Goal: Task Accomplishment & Management: Manage account settings

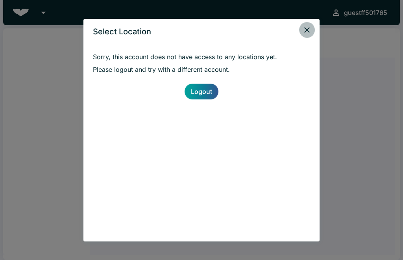
click at [309, 28] on icon "close" at bounding box center [308, 30] width 6 height 6
click at [309, 29] on icon "close" at bounding box center [307, 29] width 9 height 9
click at [308, 27] on icon "close" at bounding box center [307, 29] width 9 height 9
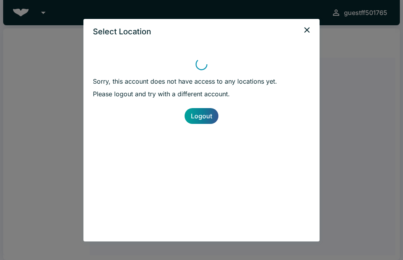
click at [308, 27] on icon "close" at bounding box center [307, 29] width 9 height 9
click at [305, 30] on icon "close" at bounding box center [307, 29] width 9 height 9
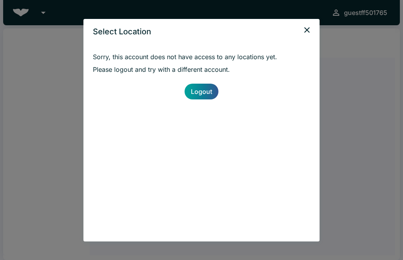
click at [350, 95] on div "Select Location Sorry, this account does not have access to any locations yet. …" at bounding box center [201, 130] width 403 height 260
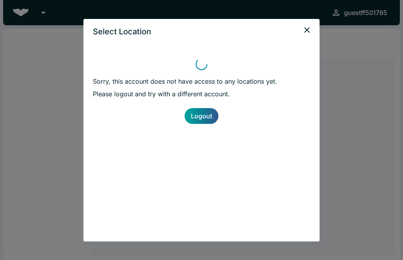
click at [353, 97] on div "Select Location Sorry, this account does not have access to any locations yet. …" at bounding box center [201, 130] width 403 height 260
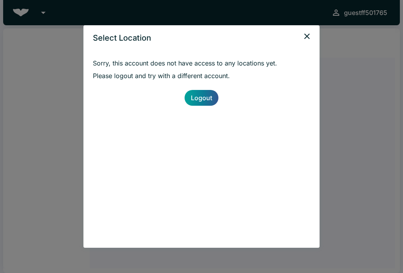
click at [303, 35] on icon "close" at bounding box center [307, 36] width 9 height 9
click at [201, 96] on link "Logout" at bounding box center [202, 98] width 34 height 16
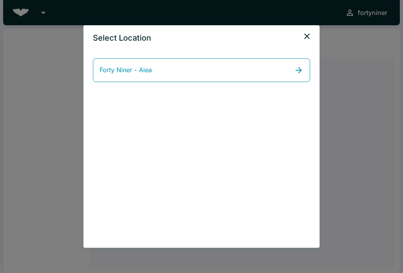
click at [307, 33] on icon "close" at bounding box center [307, 36] width 9 height 9
click at [303, 70] on icon at bounding box center [298, 69] width 9 height 9
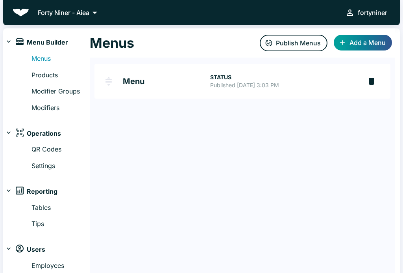
click at [100, 14] on icon at bounding box center [94, 12] width 11 height 11
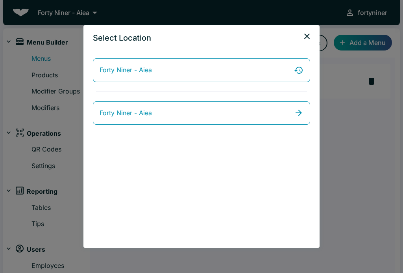
click at [296, 73] on icon at bounding box center [298, 69] width 9 height 9
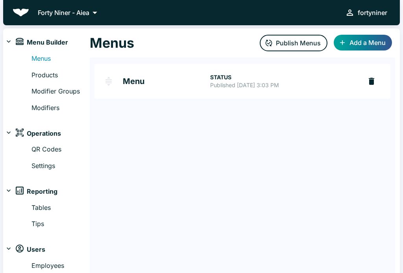
click at [96, 13] on icon at bounding box center [94, 12] width 11 height 11
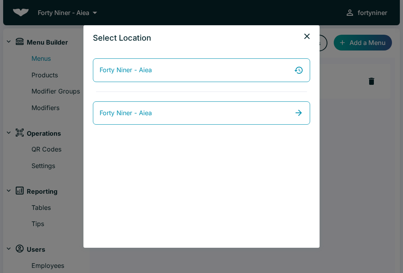
click at [299, 113] on icon at bounding box center [298, 112] width 9 height 9
